Goal: Task Accomplishment & Management: Use online tool/utility

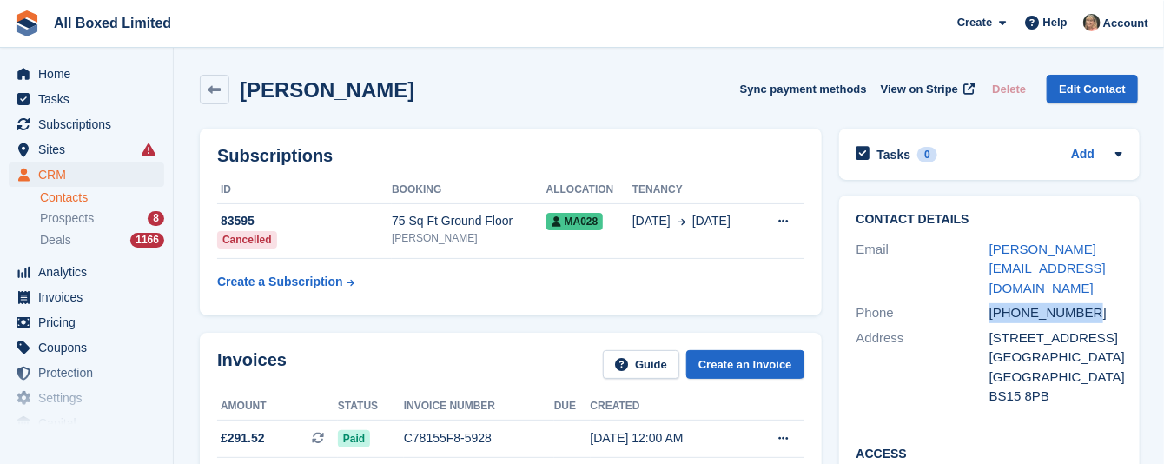
click at [61, 199] on link "Contacts" at bounding box center [102, 197] width 124 height 17
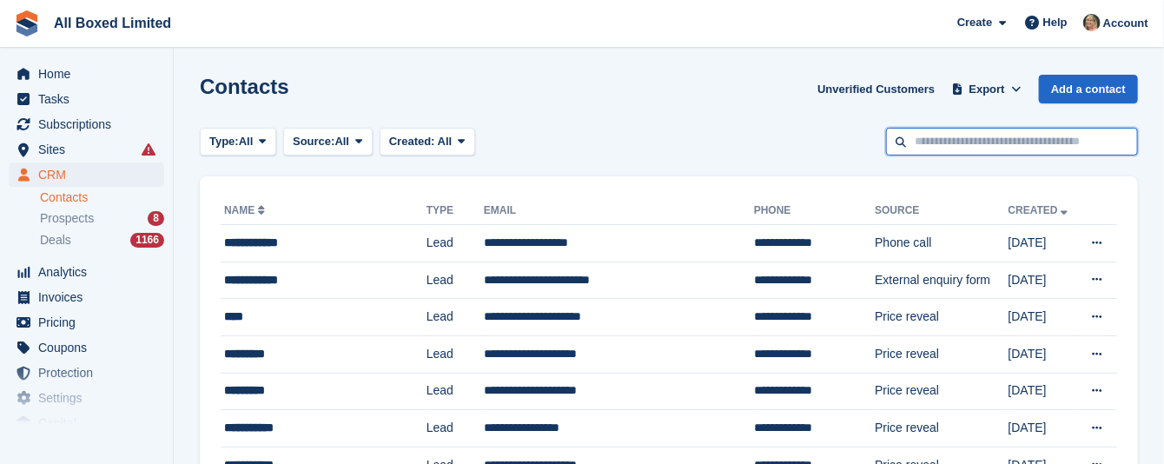
click at [1049, 140] on input "text" at bounding box center [1012, 142] width 252 height 29
type input "****"
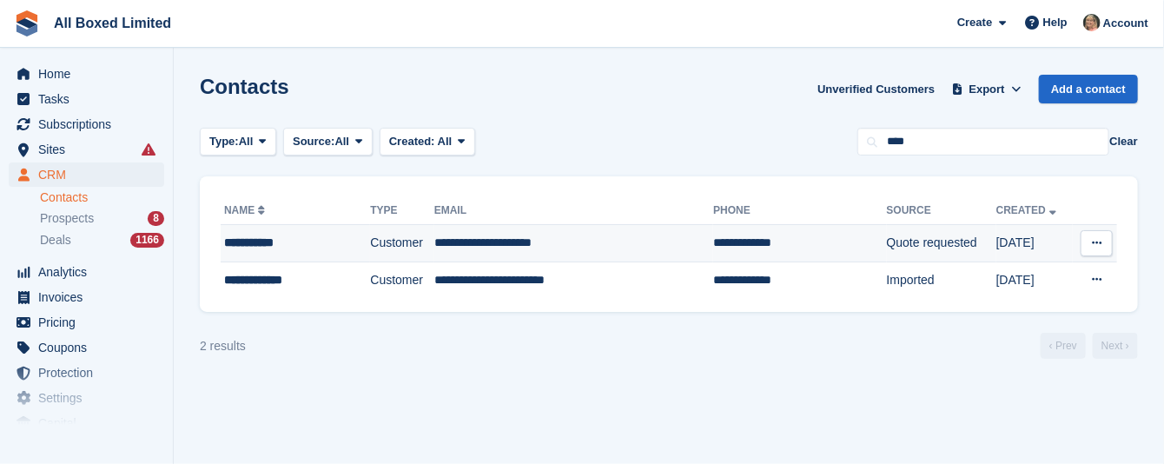
click at [470, 244] on td "**********" at bounding box center [573, 243] width 279 height 37
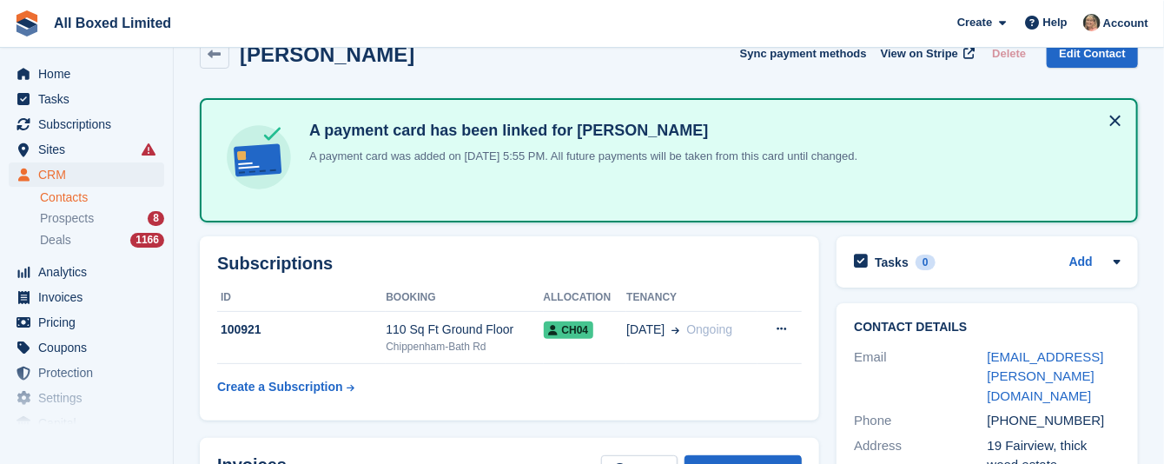
scroll to position [261, 0]
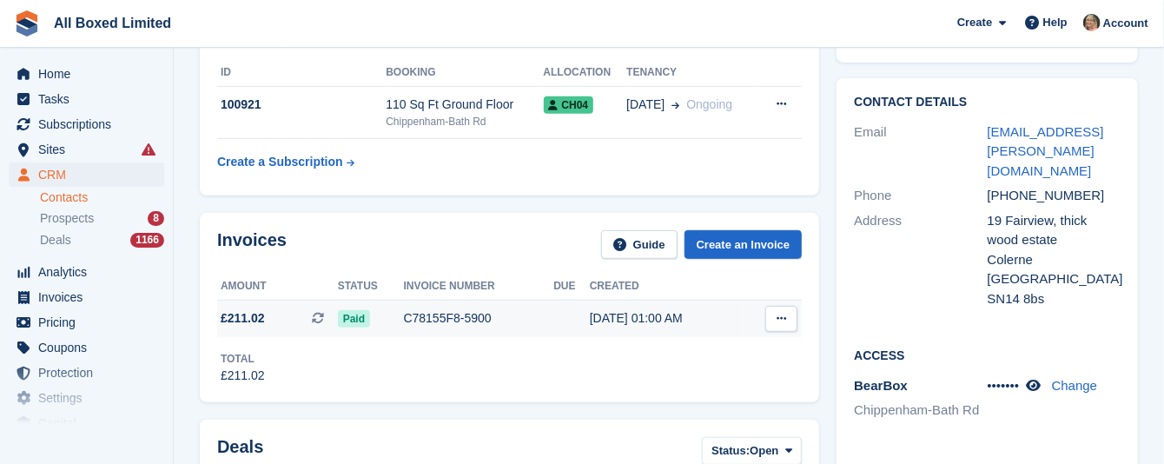
click at [434, 316] on div "C78155F8-5900" at bounding box center [479, 318] width 150 height 18
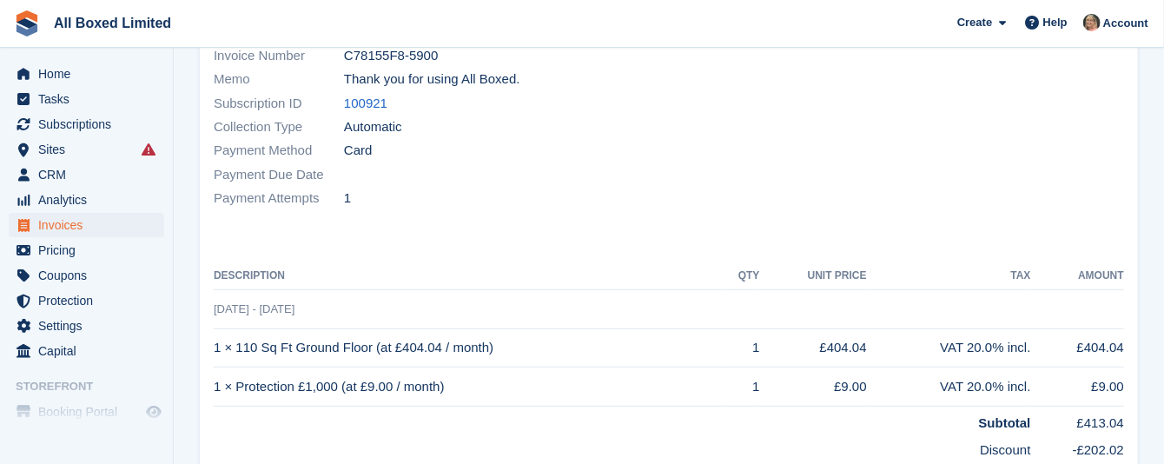
scroll to position [391, 0]
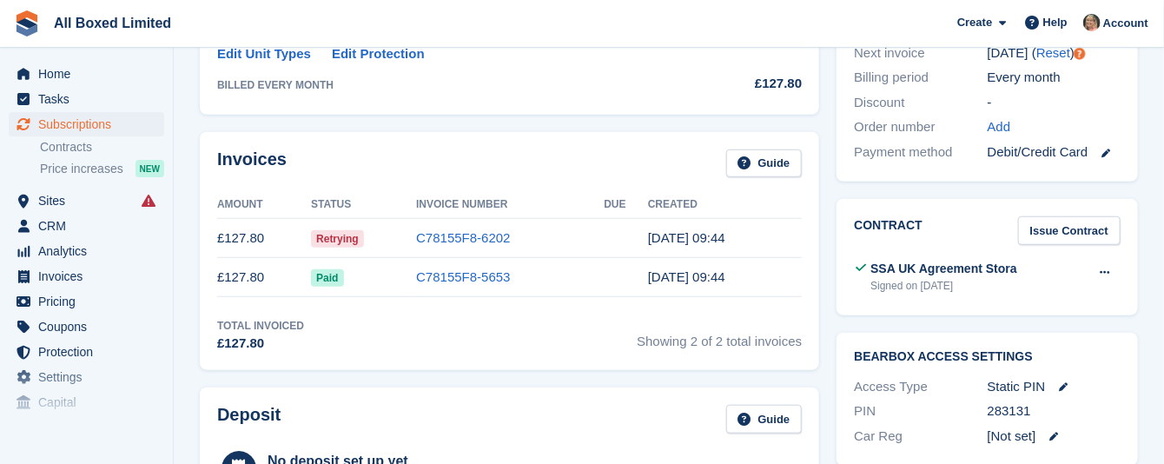
scroll to position [652, 0]
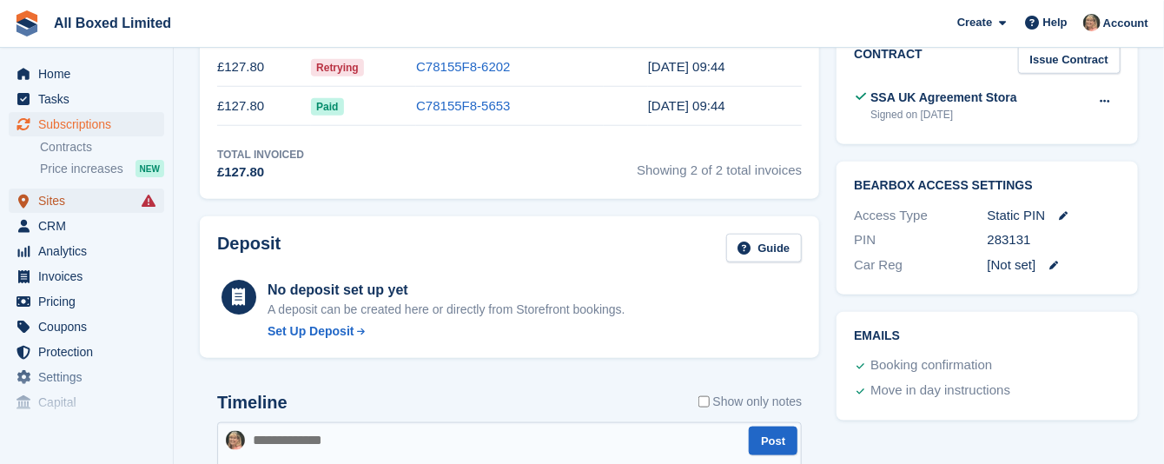
click at [56, 204] on span "Sites" at bounding box center [90, 201] width 104 height 24
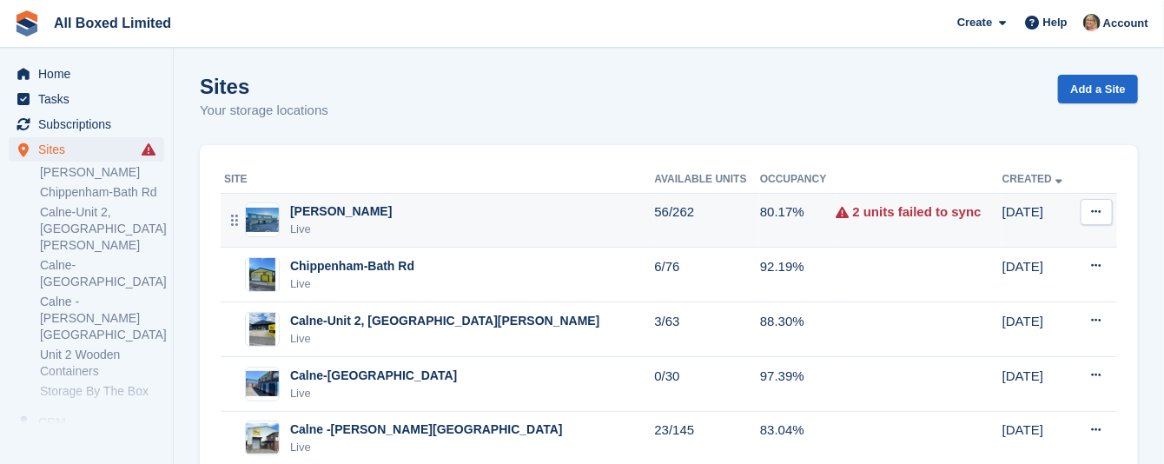
click at [354, 208] on div "[PERSON_NAME]" at bounding box center [341, 211] width 102 height 18
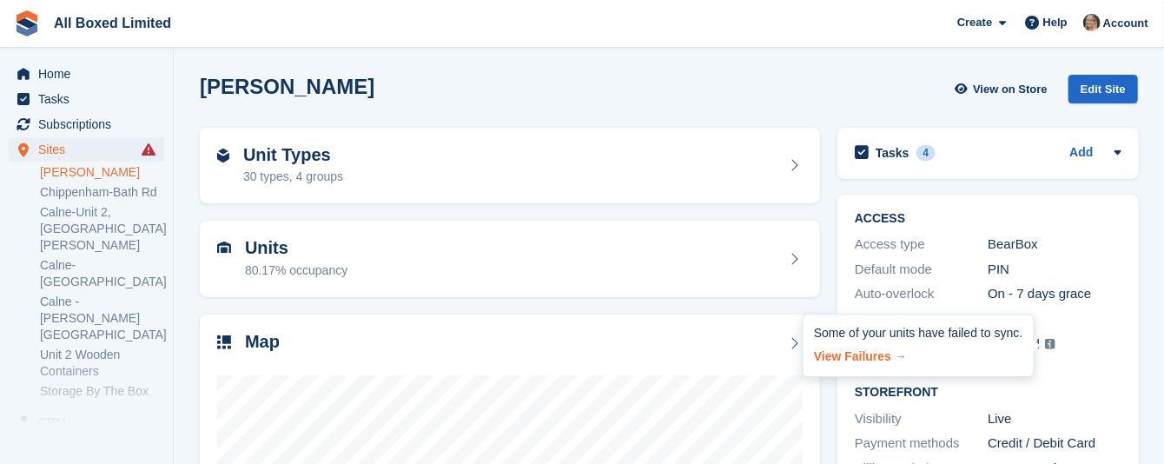
click at [849, 359] on link "View Failures →" at bounding box center [918, 353] width 208 height 24
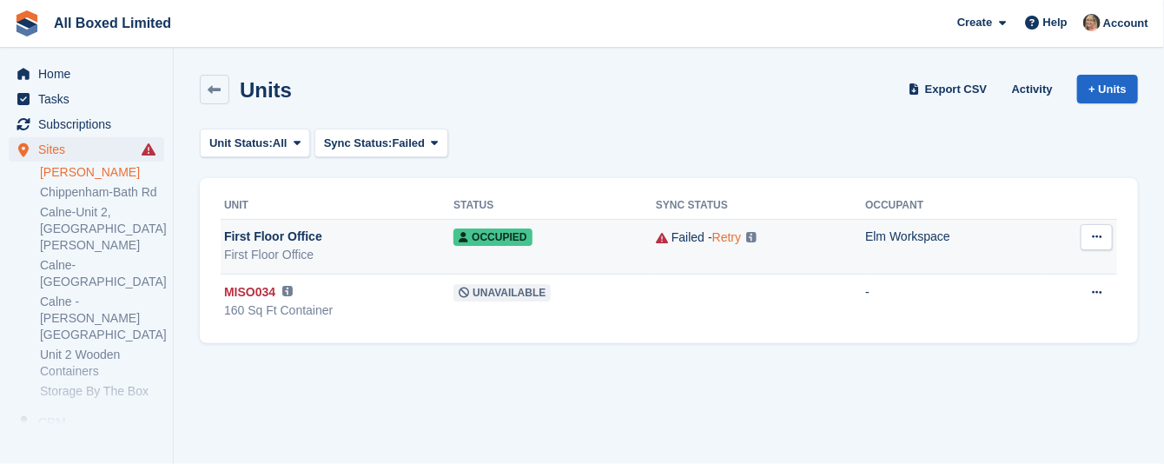
click at [721, 241] on link "Retry" at bounding box center [726, 237] width 29 height 14
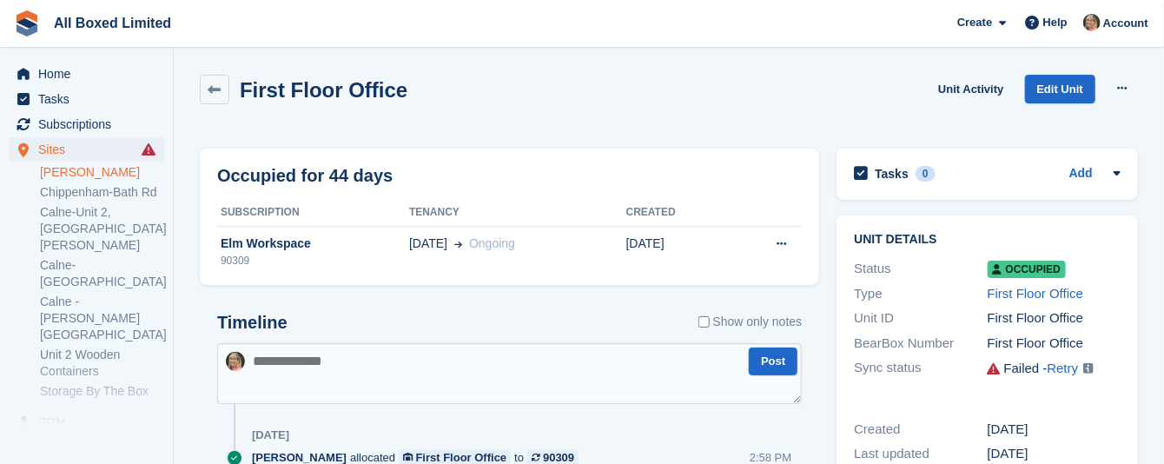
click at [1088, 368] on img at bounding box center [1088, 368] width 10 height 10
click at [1060, 369] on link "Retry" at bounding box center [1063, 368] width 31 height 15
